Goal: Use online tool/utility: Utilize a website feature to perform a specific function

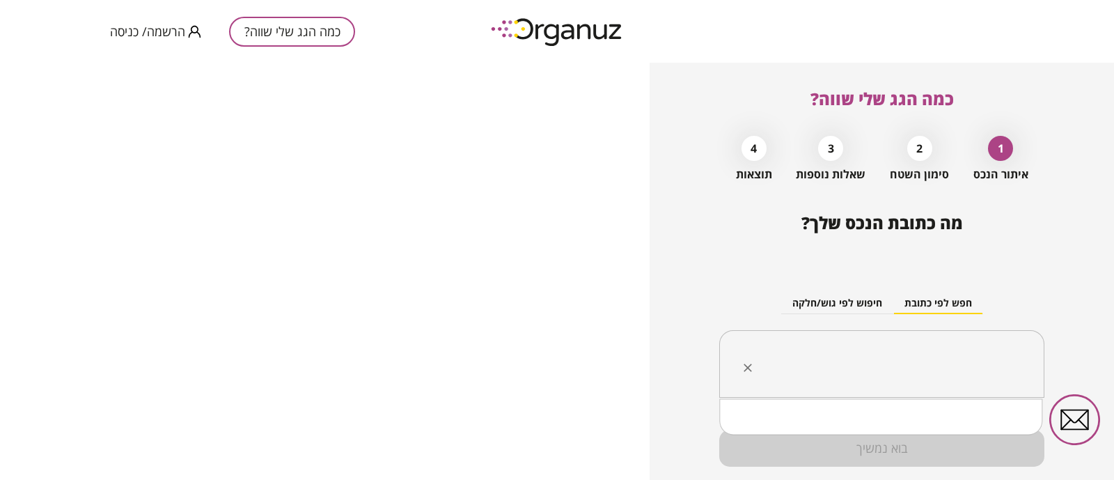
click at [932, 380] on input "text" at bounding box center [887, 364] width 281 height 35
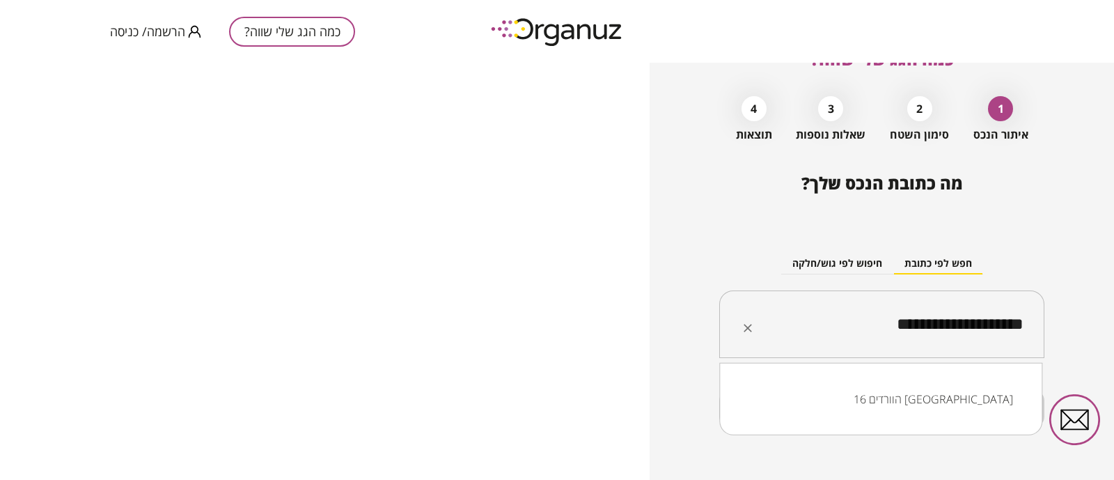
scroll to position [40, 0]
click at [721, 263] on div "חפש לפי כתובת חיפוש לפי גוש/חלקה" at bounding box center [881, 264] width 325 height 21
click at [844, 319] on input "**********" at bounding box center [887, 324] width 281 height 35
click at [926, 397] on li "הוורדים 16 [GEOGRAPHIC_DATA]" at bounding box center [881, 394] width 287 height 25
type input "**********"
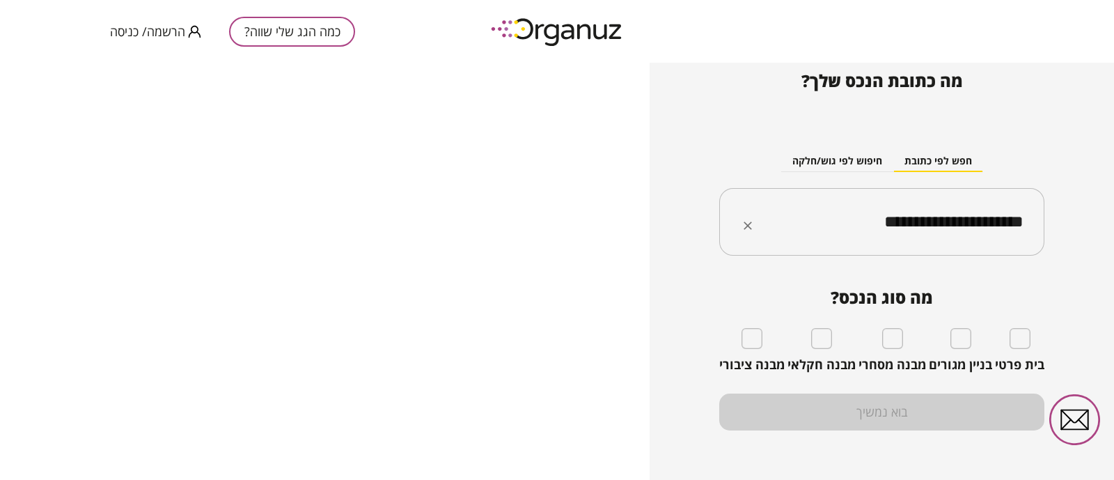
scroll to position [146, 0]
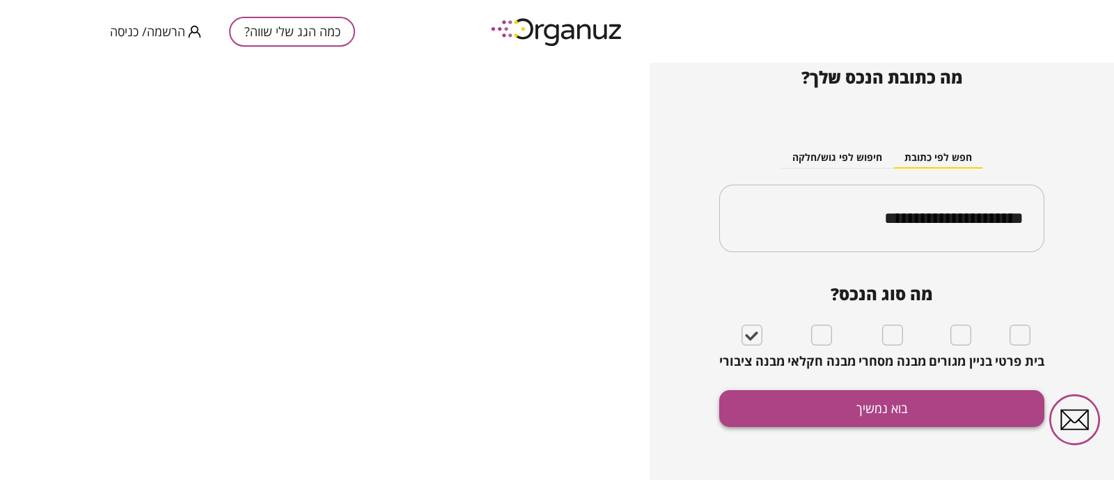
click at [896, 397] on button "בוא נמשיך" at bounding box center [881, 408] width 325 height 37
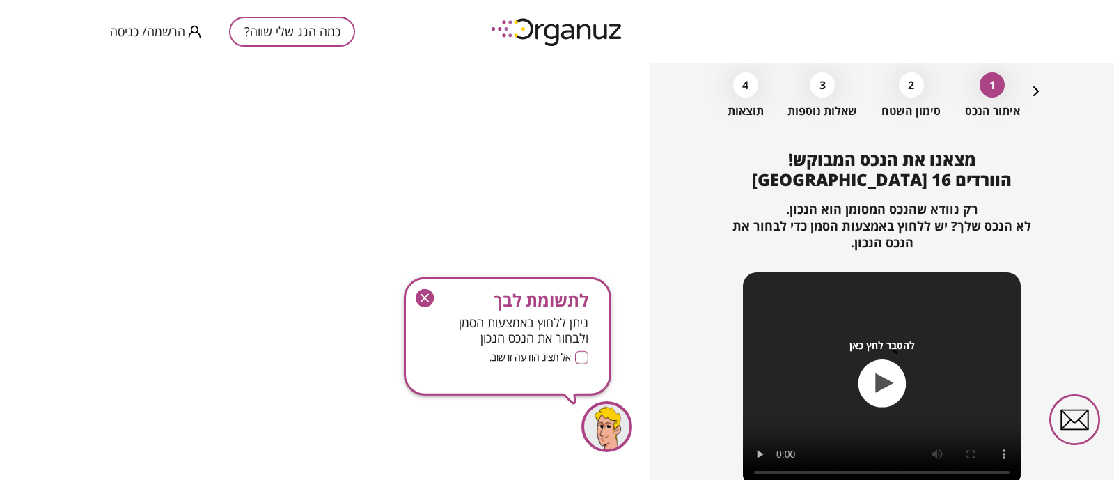
scroll to position [150, 0]
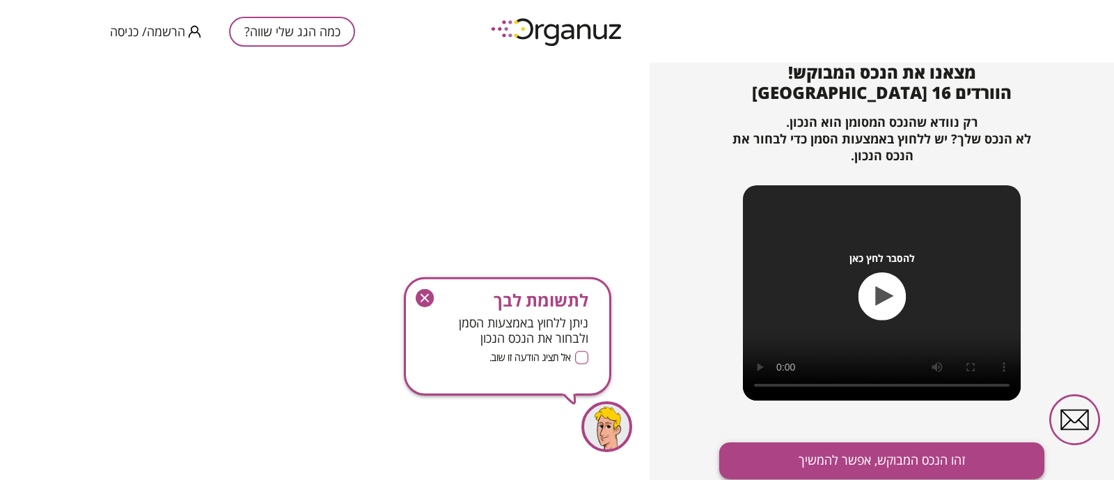
click at [881, 455] on button "זהו הנכס המבוקש, אפשר להמשיך" at bounding box center [881, 460] width 325 height 37
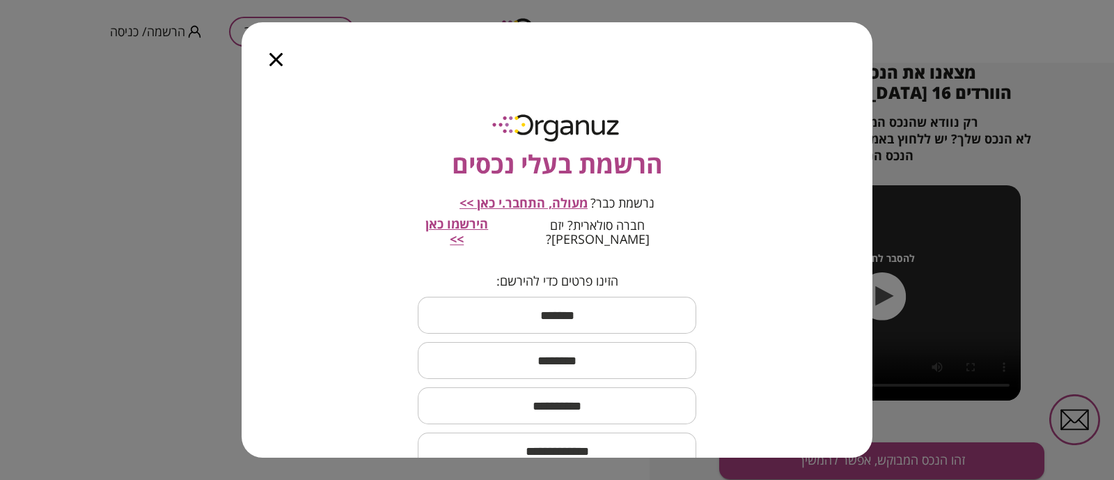
click at [267, 57] on div at bounding box center [276, 51] width 69 height 59
click at [270, 53] on icon "button" at bounding box center [276, 59] width 13 height 13
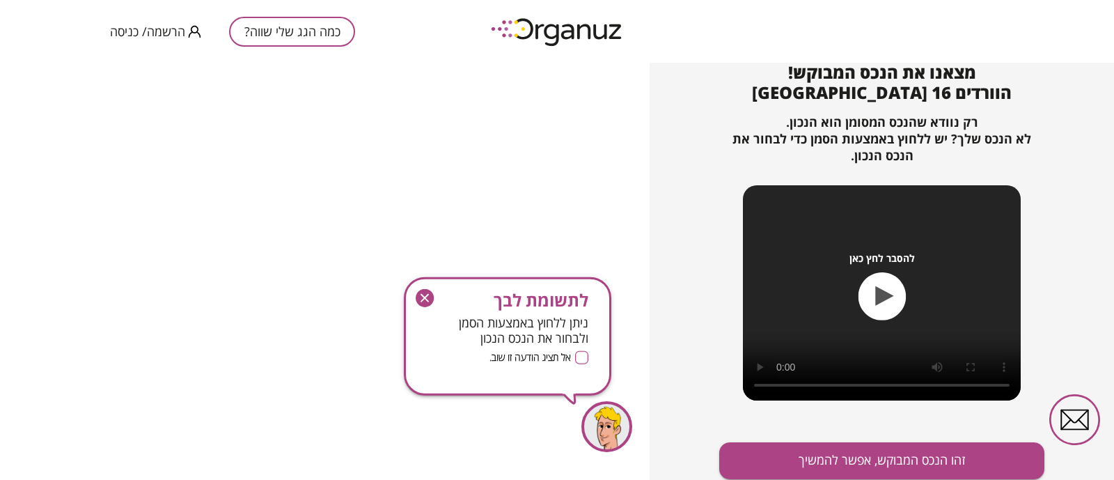
click at [442, 303] on span "לתשומת לבך" at bounding box center [508, 300] width 162 height 20
click at [423, 293] on icon "button" at bounding box center [425, 298] width 18 height 18
